Goal: Information Seeking & Learning: Learn about a topic

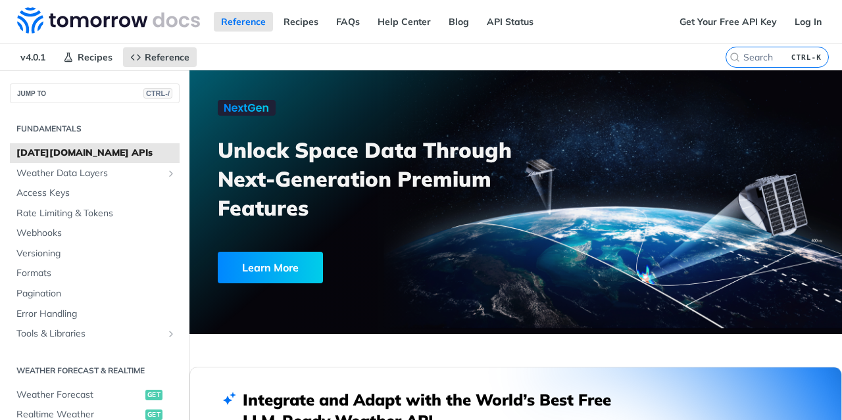
scroll to position [17, 0]
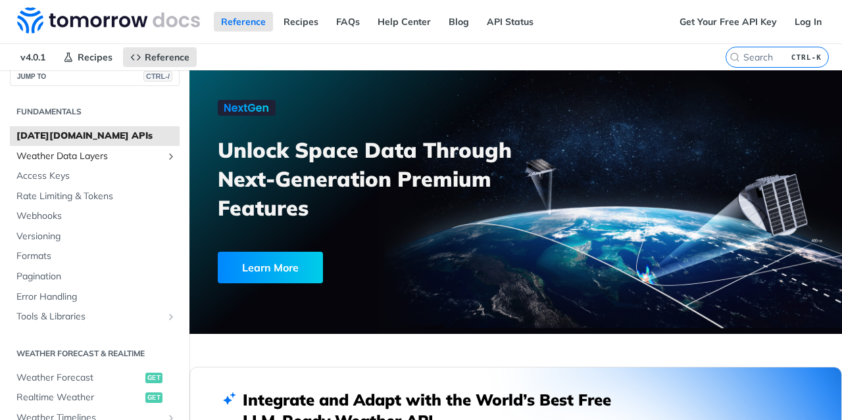
click at [67, 151] on span "Weather Data Layers" at bounding box center [89, 156] width 146 height 13
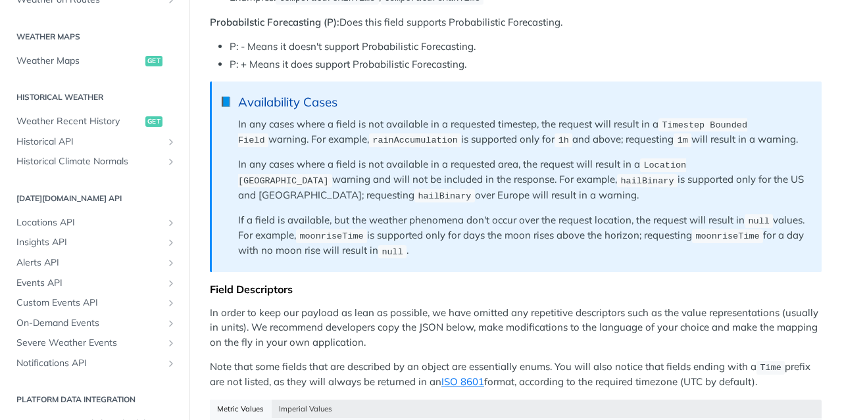
scroll to position [714, 0]
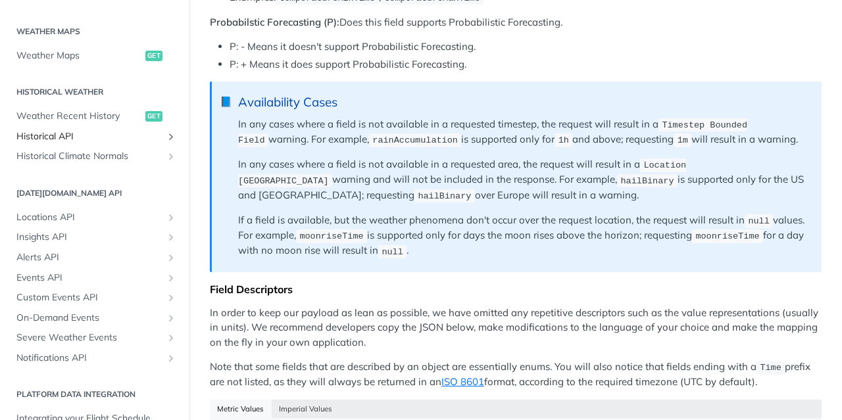
click at [51, 137] on span "Historical API" at bounding box center [89, 136] width 146 height 13
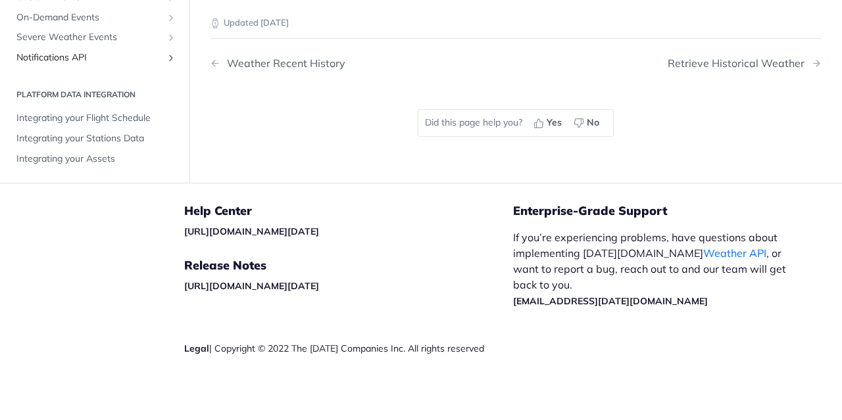
scroll to position [904, 0]
click at [59, 162] on span "Integrating your Assets" at bounding box center [96, 159] width 160 height 13
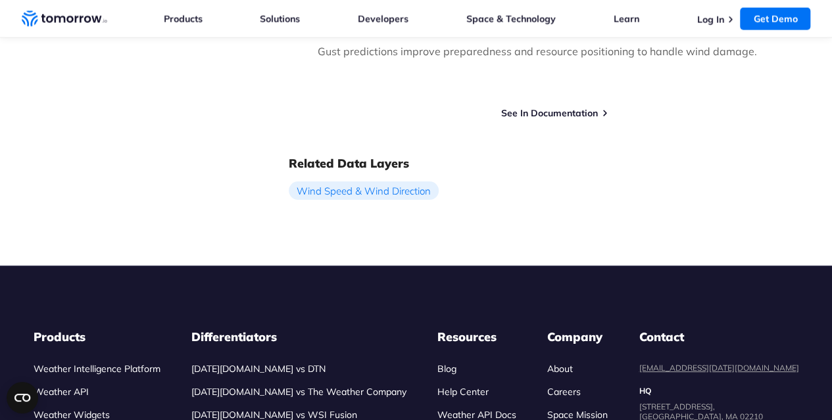
scroll to position [1341, 0]
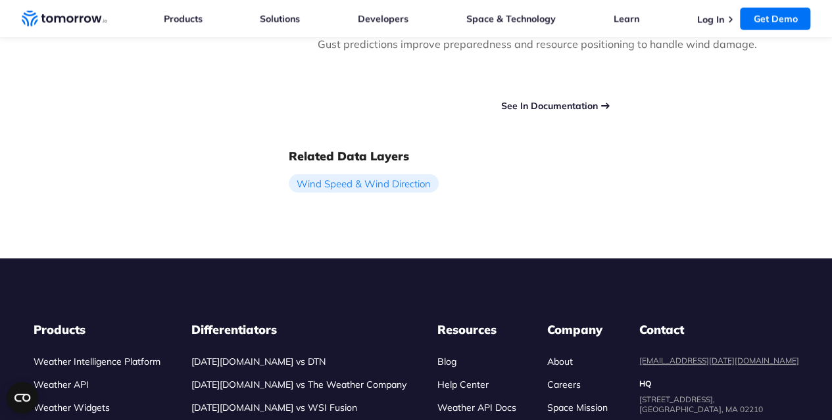
click at [529, 100] on link "See In Documentation" at bounding box center [549, 106] width 97 height 12
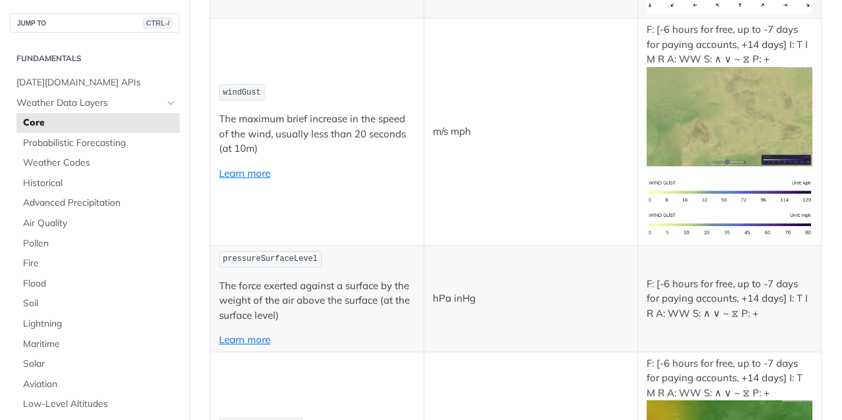
scroll to position [1405, 0]
